Goal: Navigation & Orientation: Find specific page/section

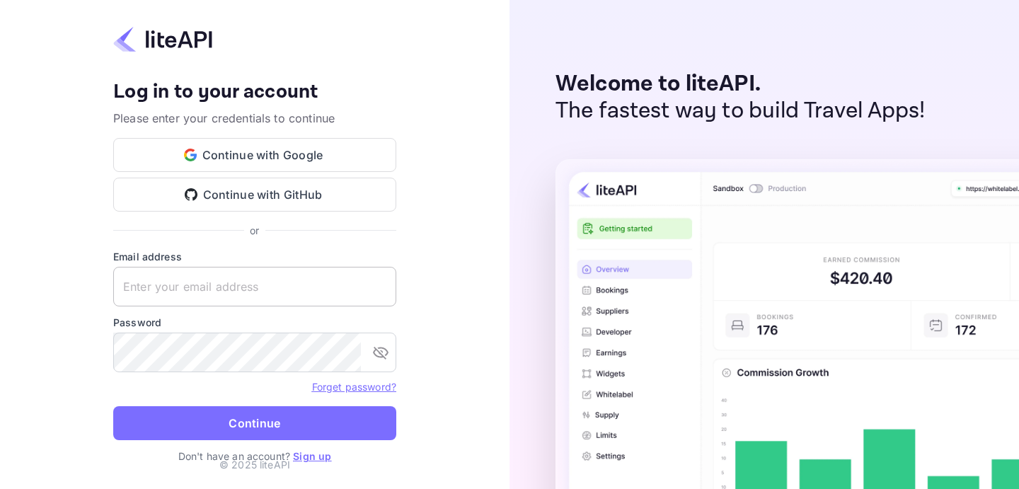
click at [230, 293] on input "text" at bounding box center [254, 287] width 283 height 40
click at [299, 151] on button "Continue with Google" at bounding box center [254, 155] width 283 height 34
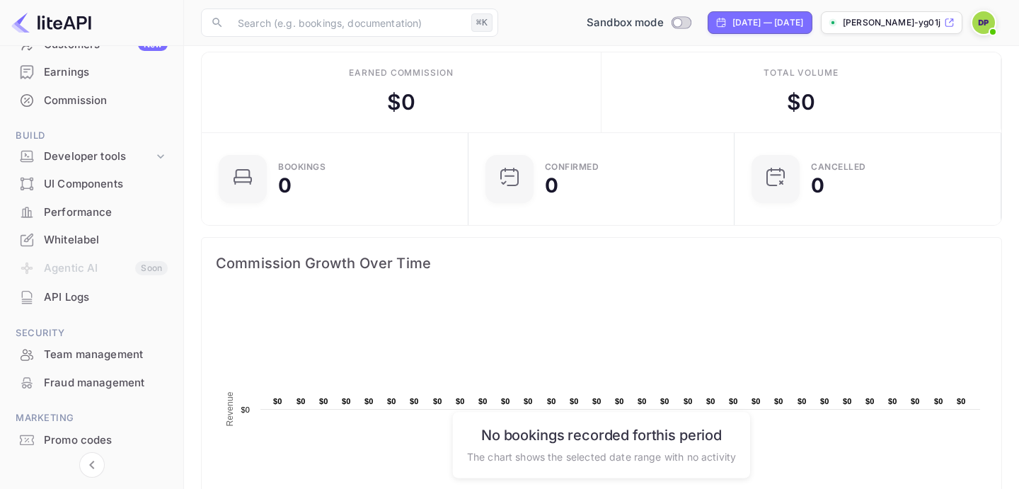
scroll to position [193, 0]
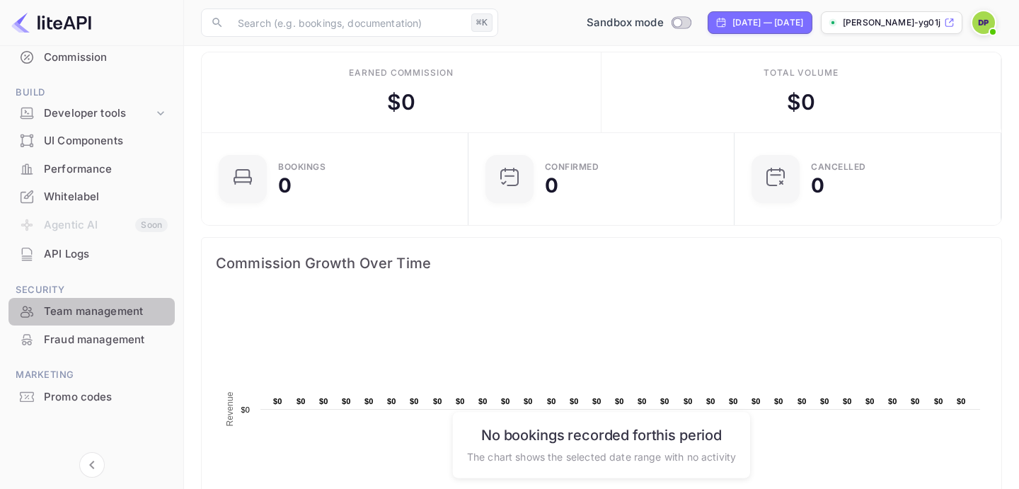
click at [97, 315] on div "Team management" at bounding box center [106, 312] width 124 height 16
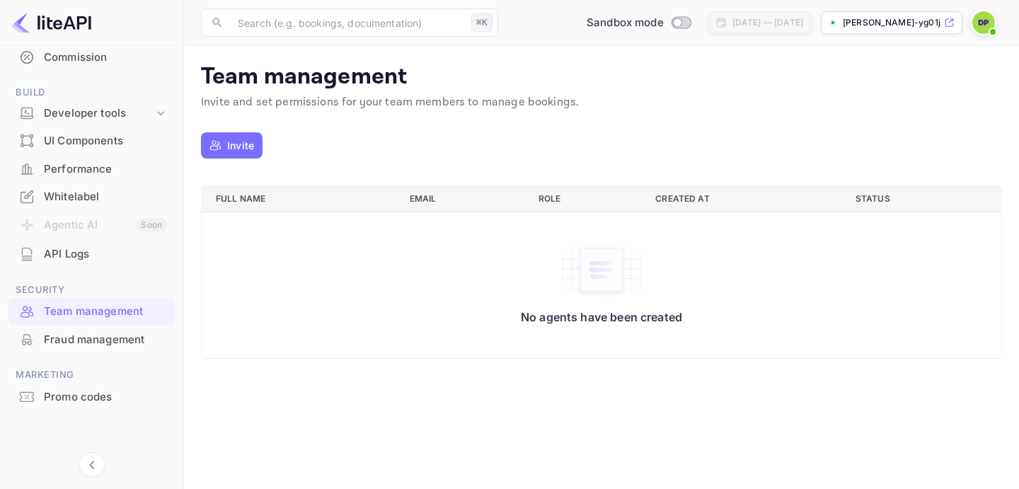
click at [997, 14] on div at bounding box center [986, 22] width 31 height 25
click at [981, 23] on img at bounding box center [984, 22] width 23 height 23
click at [881, 113] on div "Settings" at bounding box center [915, 112] width 163 height 34
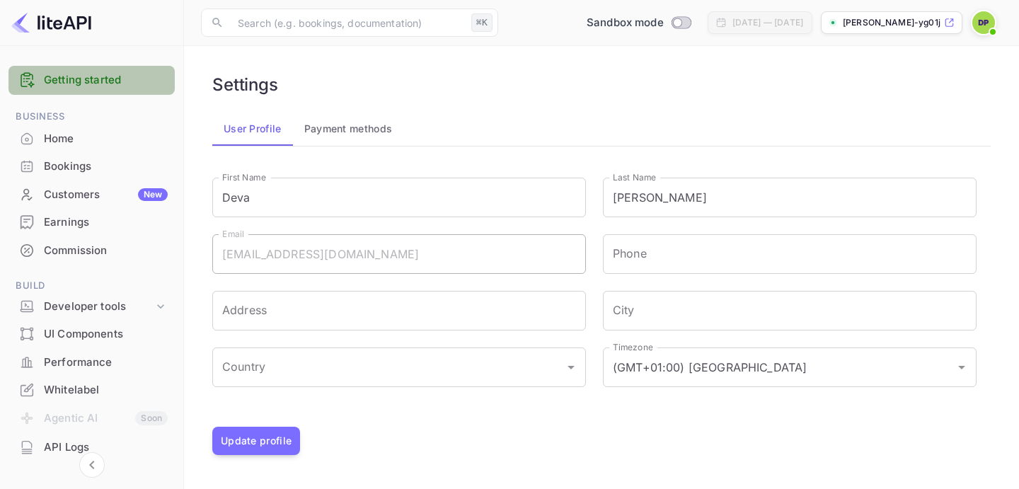
click at [125, 76] on link "Getting started" at bounding box center [106, 80] width 124 height 16
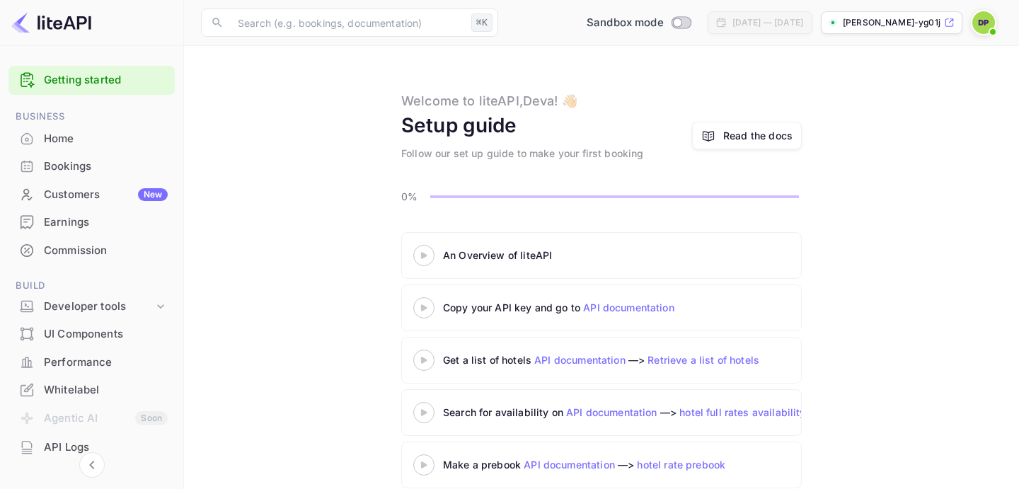
click at [64, 174] on div "Bookings" at bounding box center [91, 167] width 166 height 28
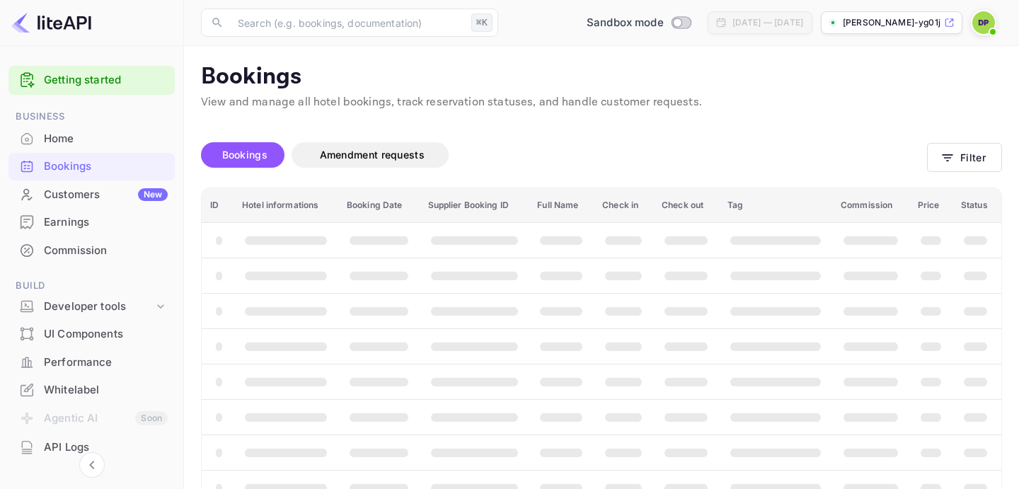
click at [72, 144] on div "Home" at bounding box center [106, 139] width 124 height 16
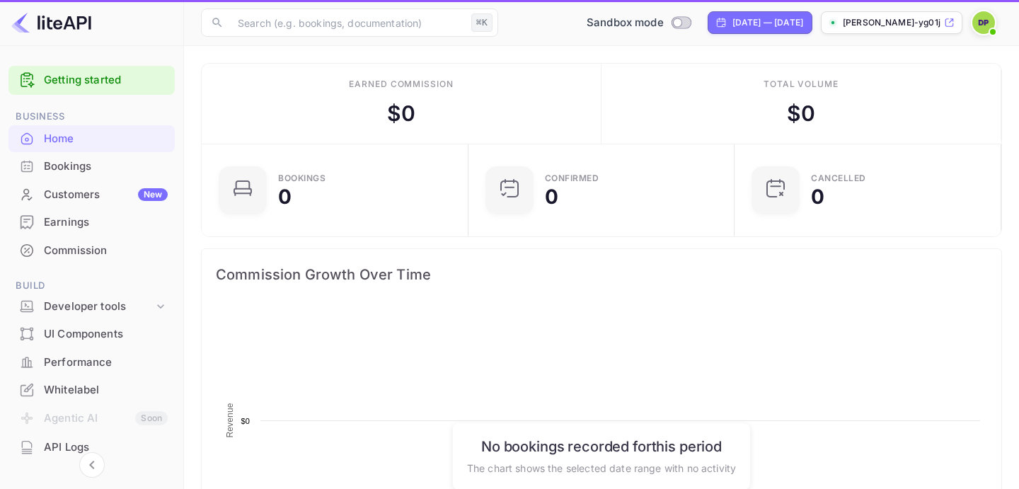
scroll to position [230, 258]
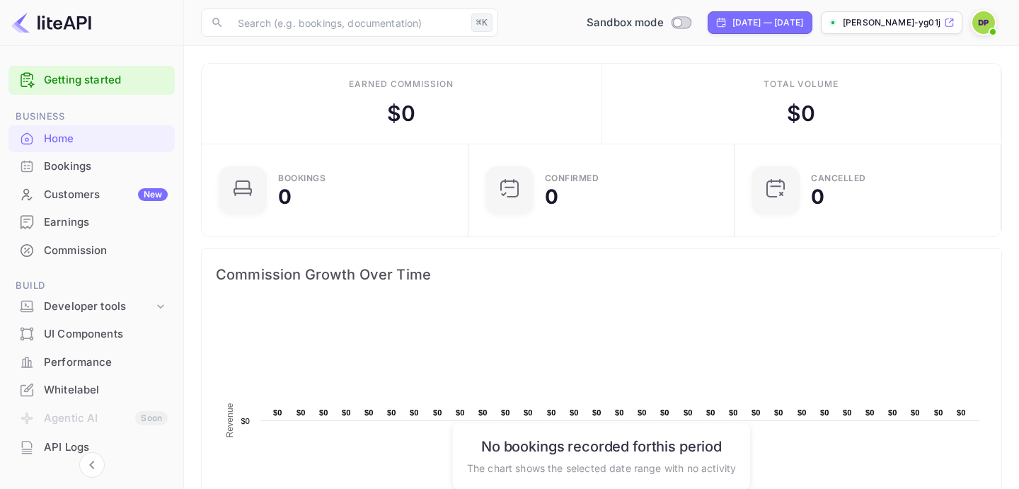
click at [994, 27] on span at bounding box center [993, 32] width 14 height 14
click at [55, 369] on div at bounding box center [509, 244] width 1019 height 489
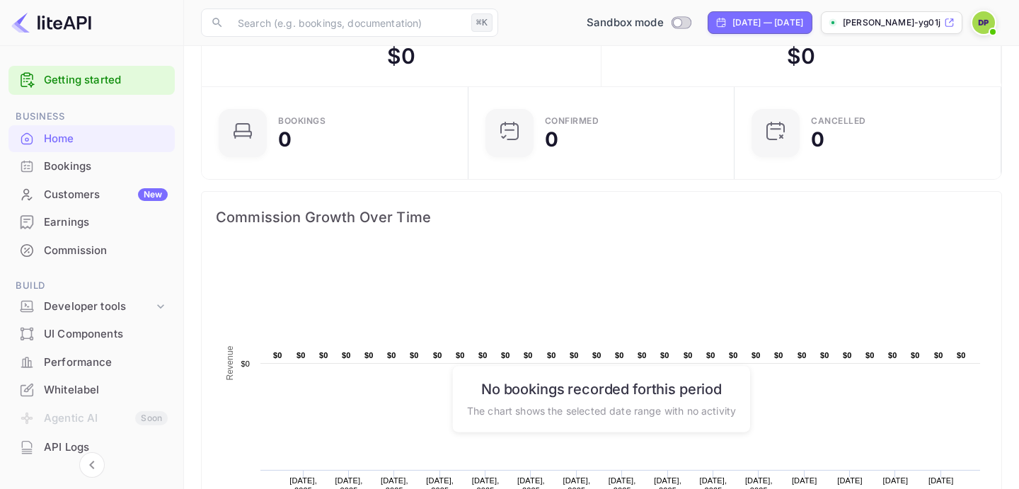
scroll to position [70, 0]
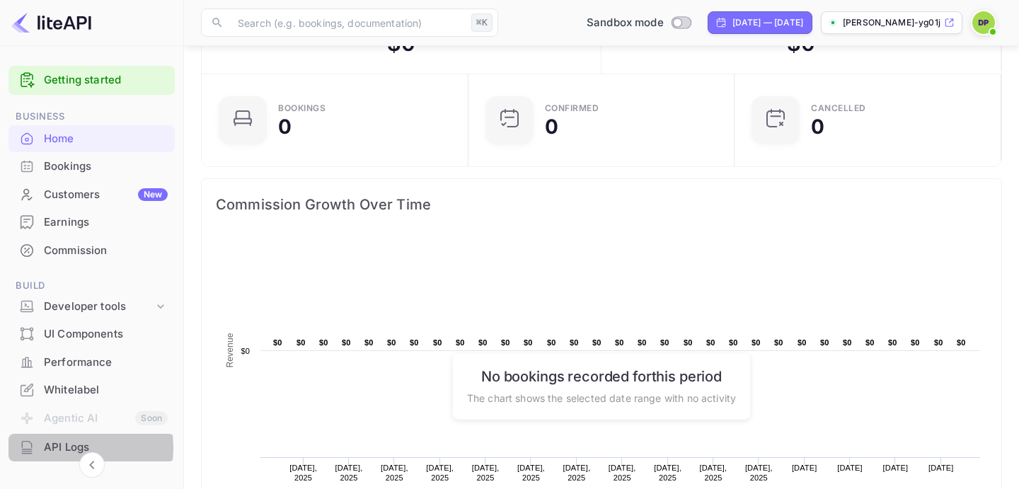
click at [55, 448] on div "API Logs" at bounding box center [106, 448] width 124 height 16
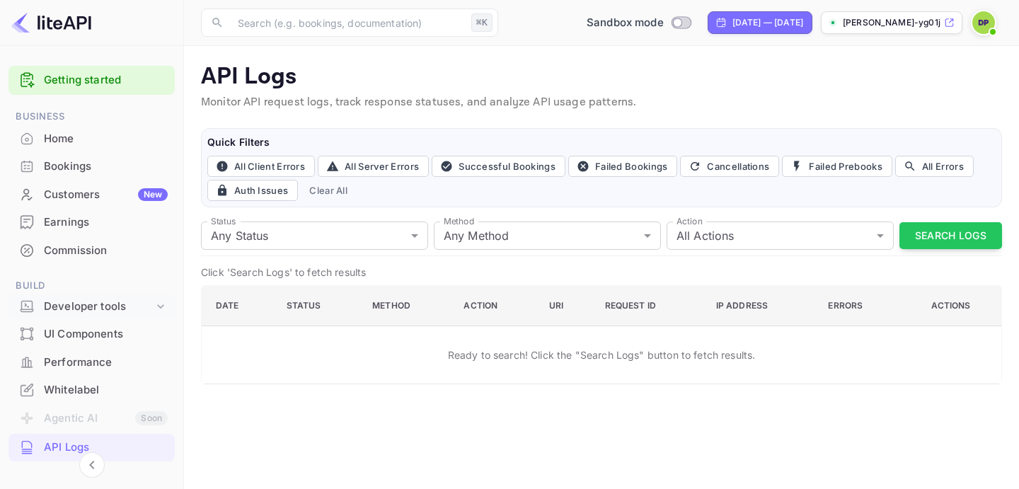
click at [92, 302] on div "Developer tools" at bounding box center [99, 307] width 110 height 16
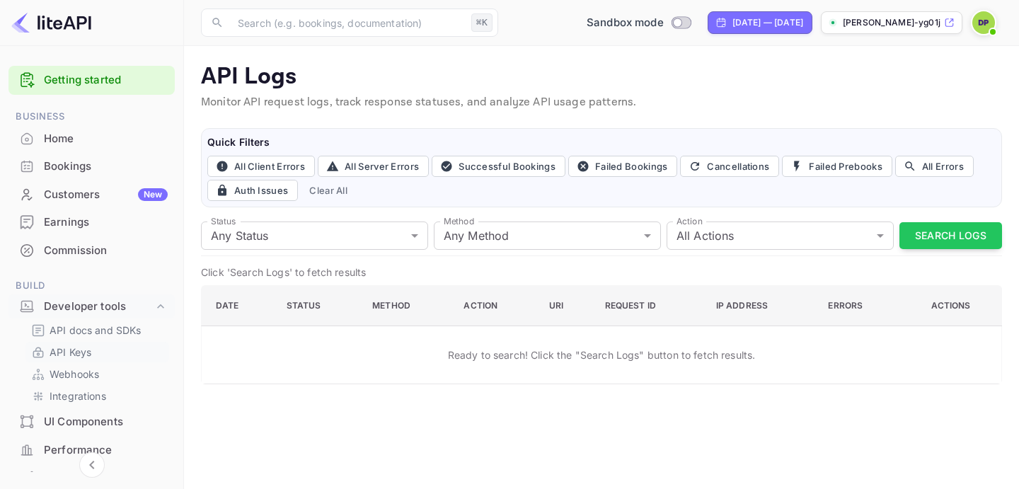
click at [98, 358] on link "API Keys" at bounding box center [97, 352] width 132 height 15
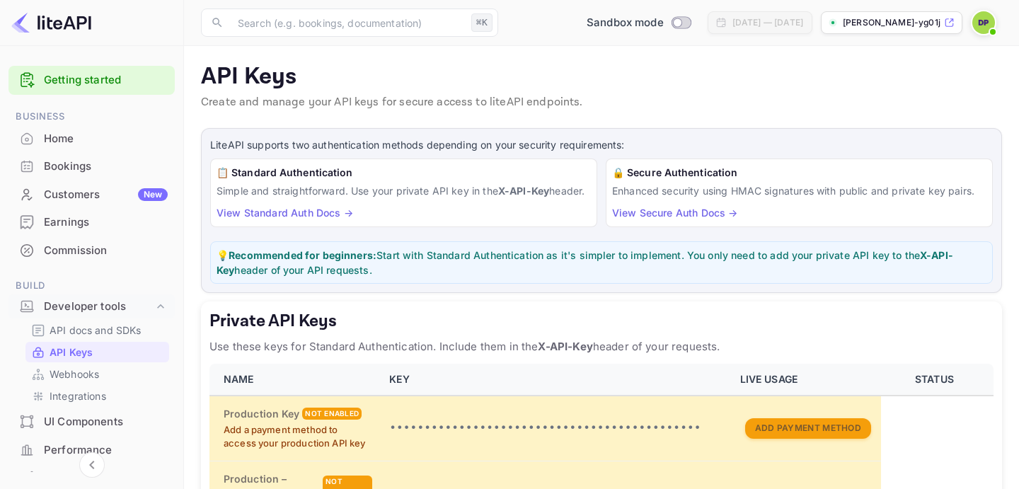
click at [973, 25] on img at bounding box center [984, 22] width 23 height 23
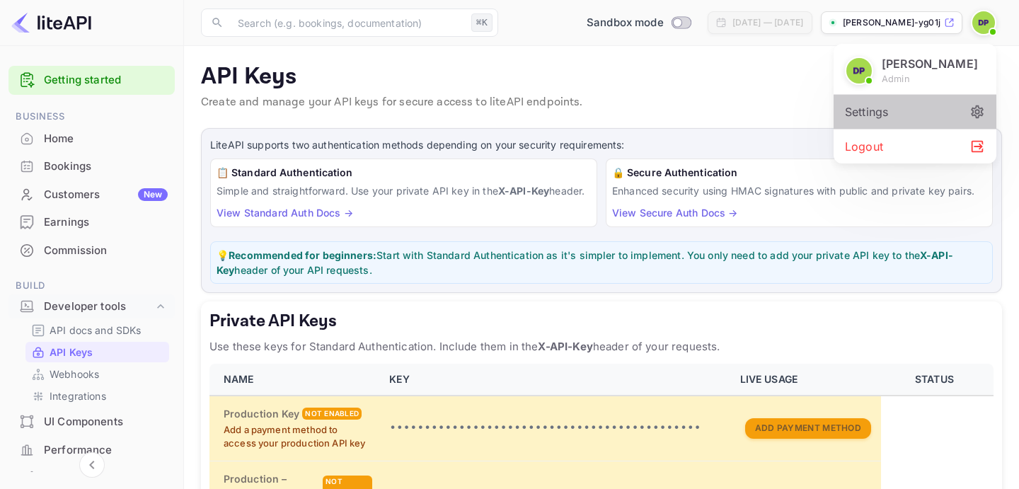
click at [916, 114] on div "Settings" at bounding box center [915, 112] width 163 height 34
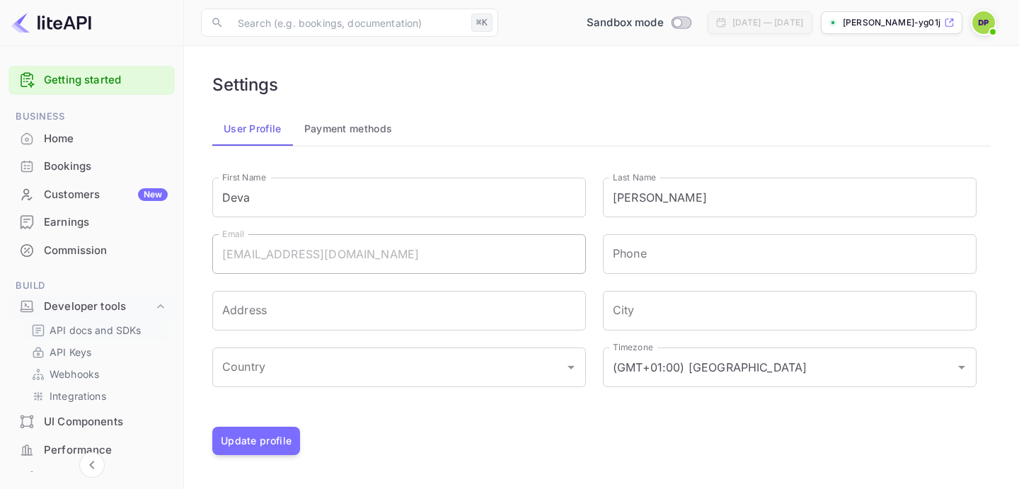
scroll to position [281, 0]
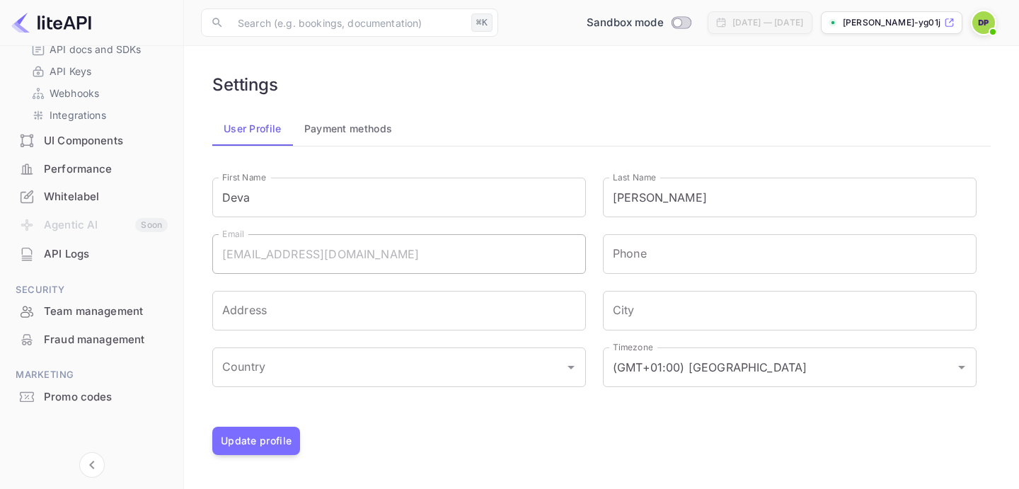
click at [81, 318] on div "Team management" at bounding box center [106, 312] width 124 height 16
